Goal: Transaction & Acquisition: Obtain resource

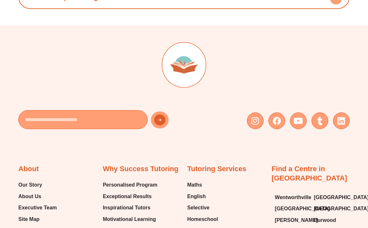
scroll to position [2705, 0]
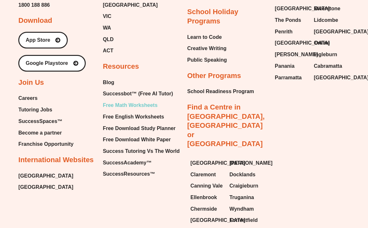
click at [141, 100] on span "Free Math Worksheets" at bounding box center [130, 105] width 55 height 10
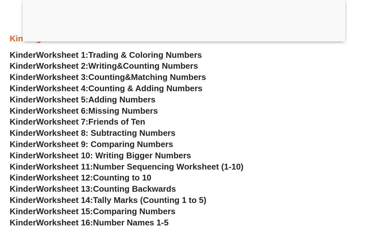
scroll to position [292, 0]
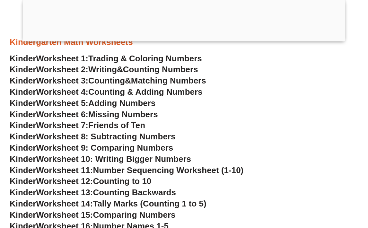
click at [185, 40] on div at bounding box center [184, 40] width 323 height 0
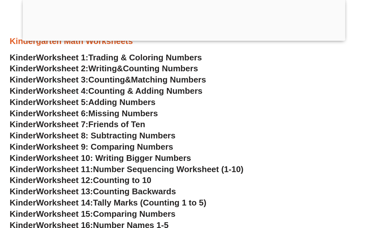
scroll to position [252, 0]
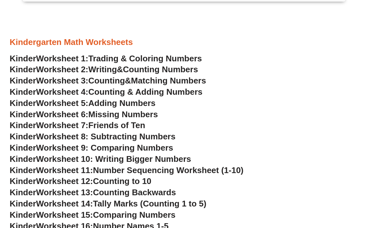
click at [155, 83] on span "Matching Numbers" at bounding box center [168, 81] width 75 height 10
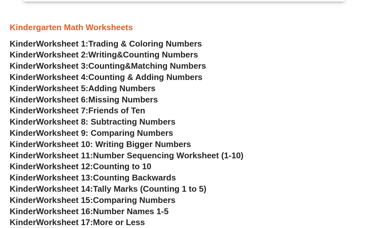
scroll to position [268, 0]
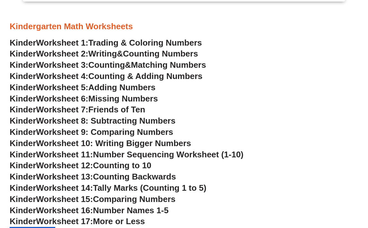
click at [167, 146] on span "Worksheet 10: Writing Bigger Numbers" at bounding box center [113, 143] width 155 height 10
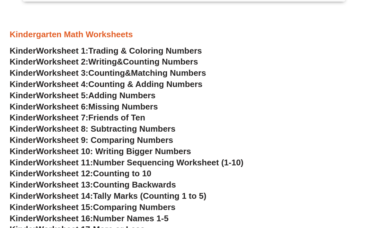
click at [130, 106] on span "Missing Numbers" at bounding box center [123, 107] width 70 height 10
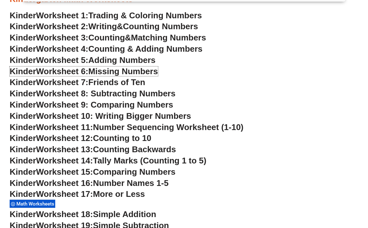
scroll to position [296, 0]
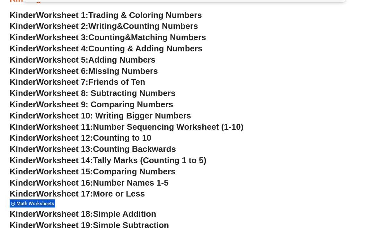
click at [139, 194] on span "More or Less" at bounding box center [119, 194] width 52 height 10
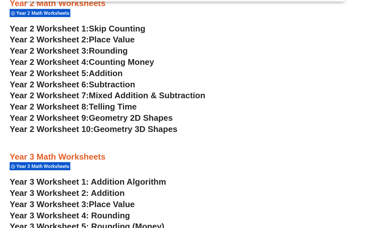
scroll to position [750, 0]
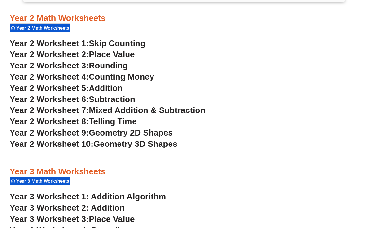
click at [118, 43] on span "Skip Counting" at bounding box center [117, 44] width 56 height 10
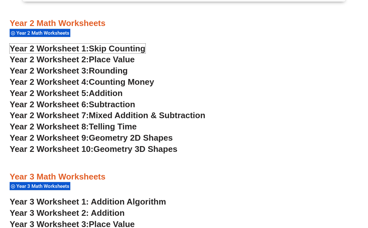
scroll to position [744, 0]
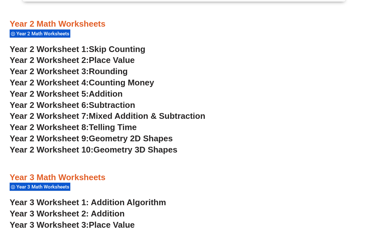
click at [120, 58] on span "Place Value" at bounding box center [112, 60] width 46 height 10
